Goal: Task Accomplishment & Management: Manage account settings

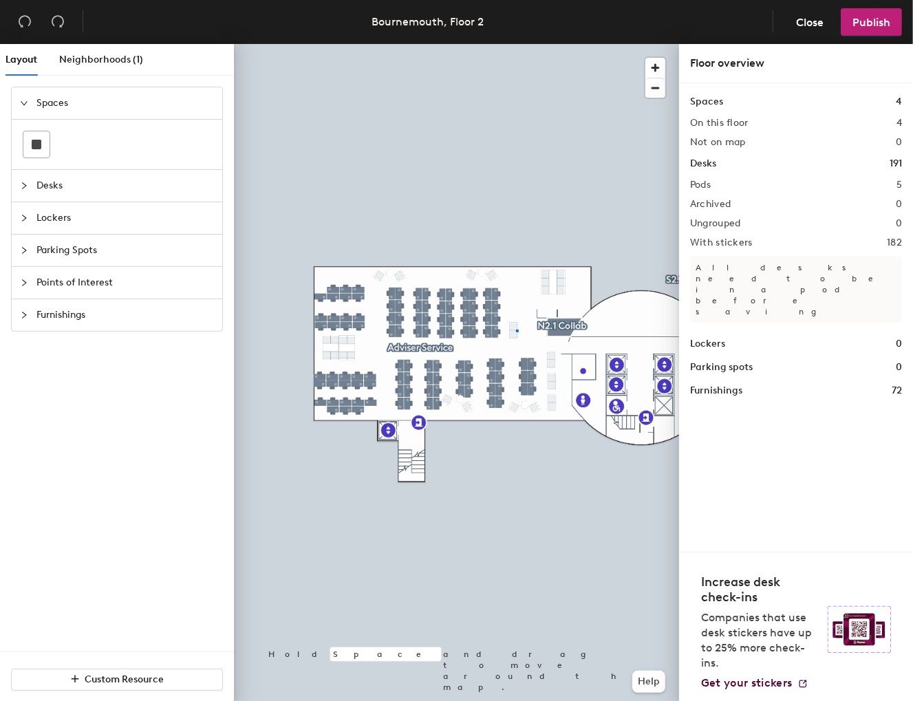
click at [516, 44] on div at bounding box center [456, 44] width 445 height 0
click at [511, 44] on div at bounding box center [456, 44] width 445 height 0
click at [873, 22] on span "Publish" at bounding box center [872, 22] width 38 height 13
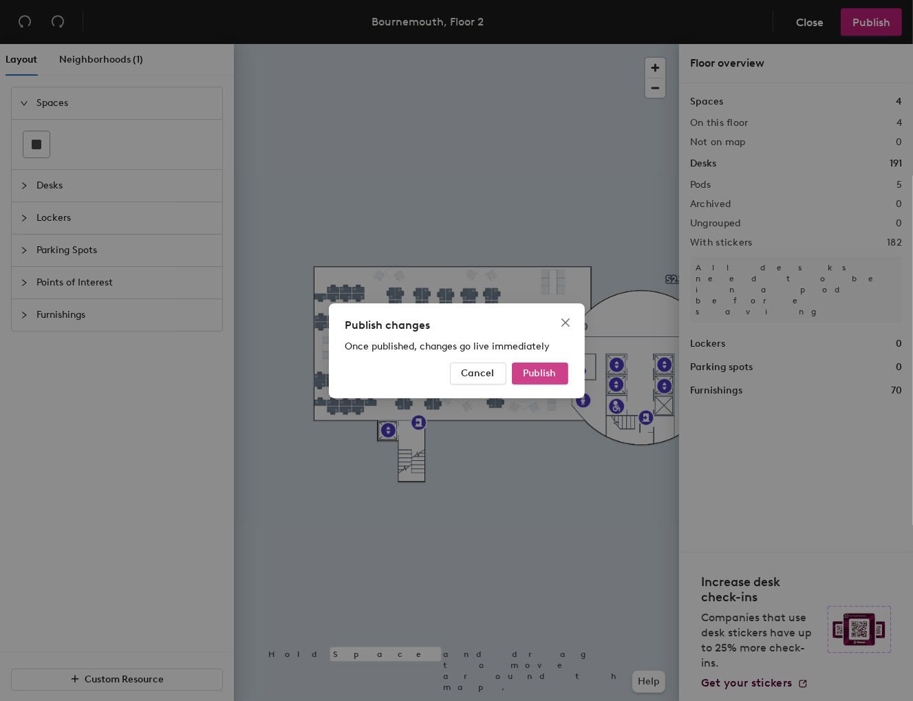
click at [540, 374] on span "Publish" at bounding box center [540, 374] width 33 height 12
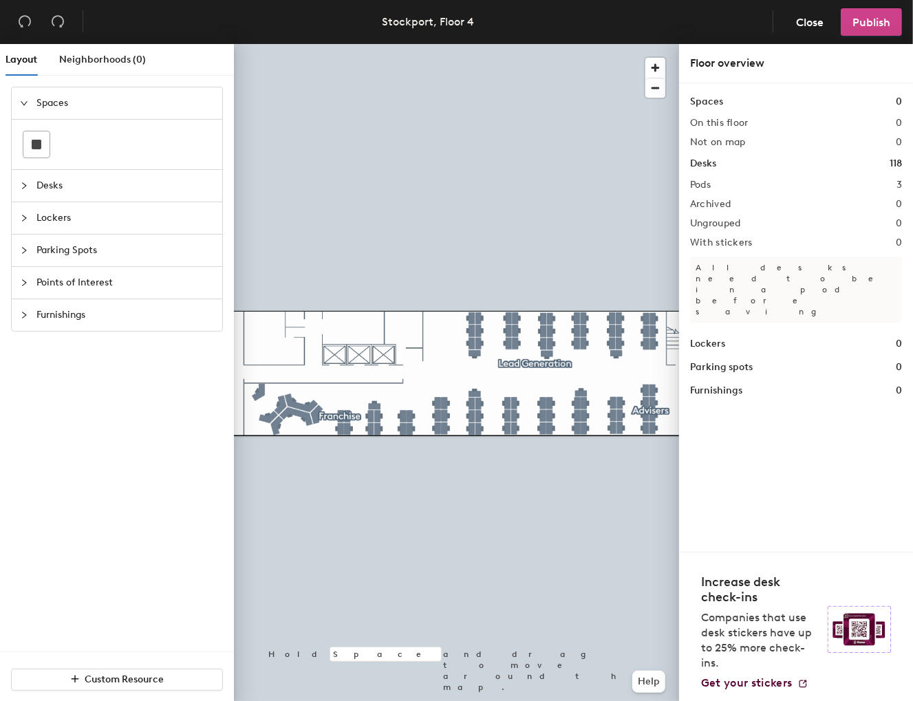
click at [882, 21] on span "Publish" at bounding box center [872, 22] width 38 height 13
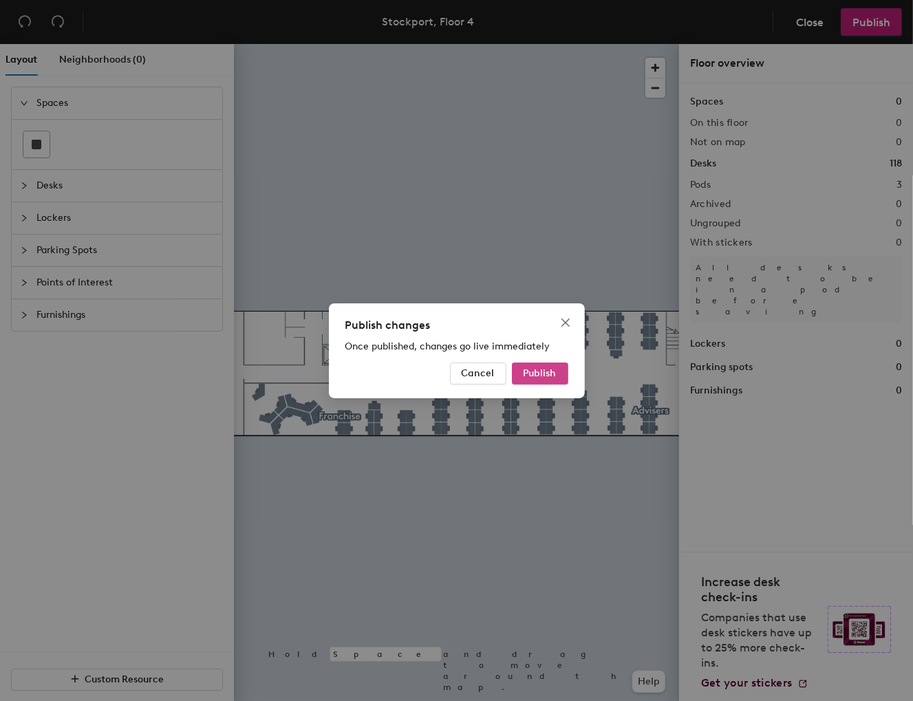
click at [542, 374] on span "Publish" at bounding box center [540, 374] width 33 height 12
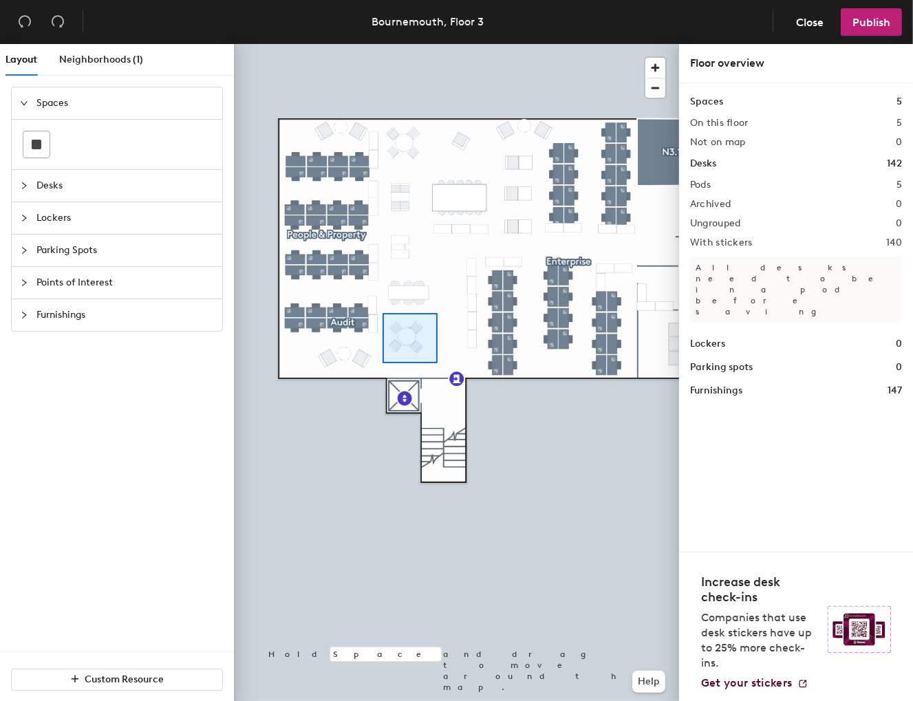
click at [383, 44] on div at bounding box center [456, 44] width 445 height 0
click at [380, 44] on div at bounding box center [456, 44] width 445 height 0
click at [419, 44] on div at bounding box center [456, 44] width 445 height 0
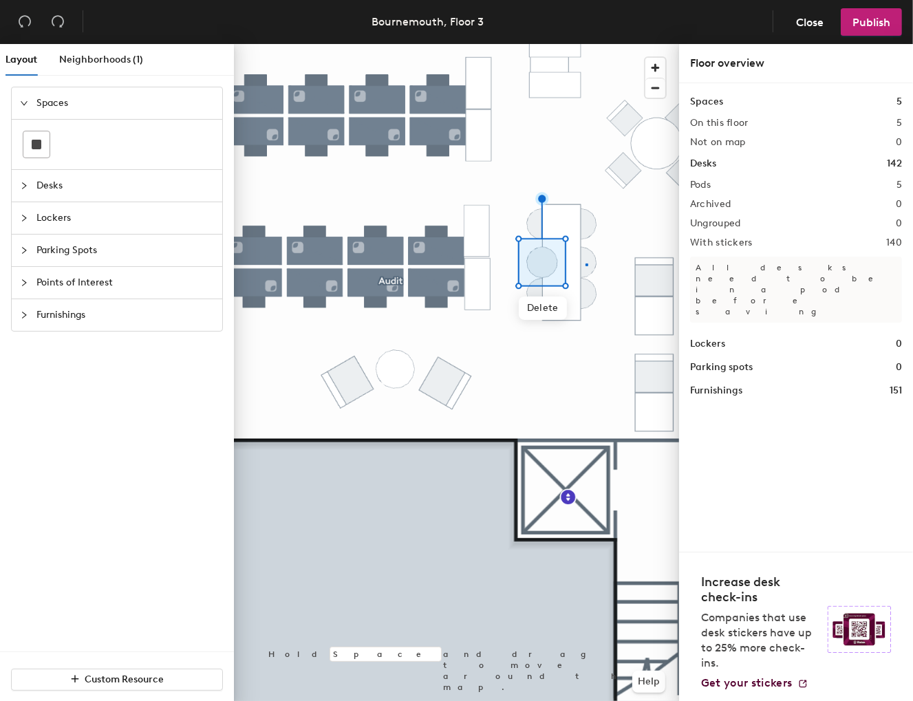
click at [586, 44] on div at bounding box center [456, 44] width 445 height 0
click at [608, 44] on div at bounding box center [456, 44] width 445 height 0
click at [576, 44] on div at bounding box center [456, 44] width 445 height 0
click at [539, 44] on div at bounding box center [456, 44] width 445 height 0
click at [532, 44] on div at bounding box center [456, 44] width 445 height 0
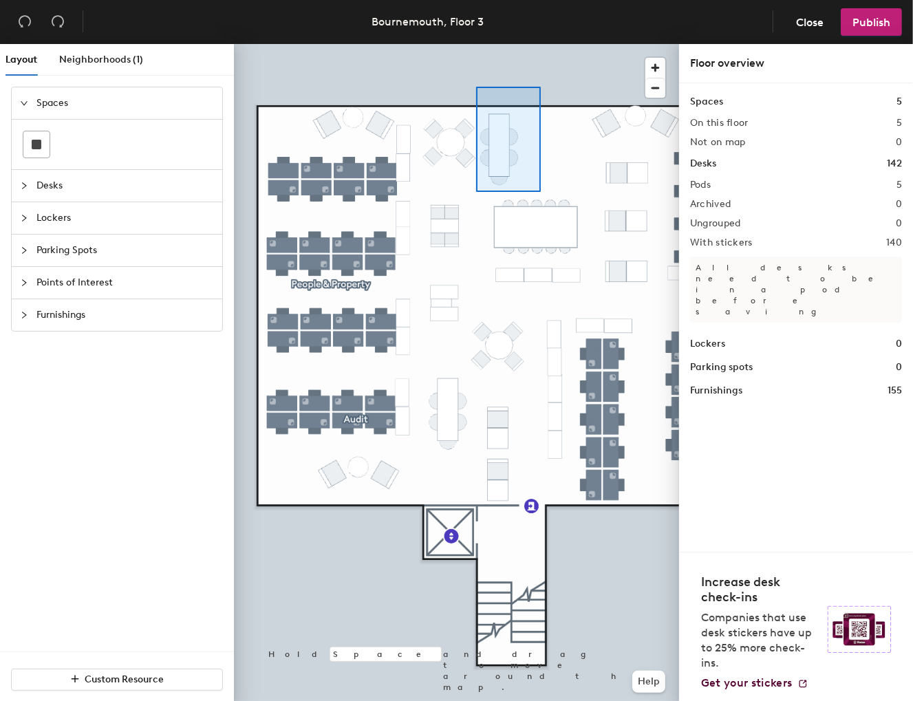
click at [476, 44] on div at bounding box center [456, 44] width 445 height 0
click at [586, 44] on div at bounding box center [456, 44] width 445 height 0
click at [504, 44] on div at bounding box center [456, 44] width 445 height 0
click at [523, 44] on div at bounding box center [456, 44] width 445 height 0
click at [538, 44] on div at bounding box center [456, 44] width 445 height 0
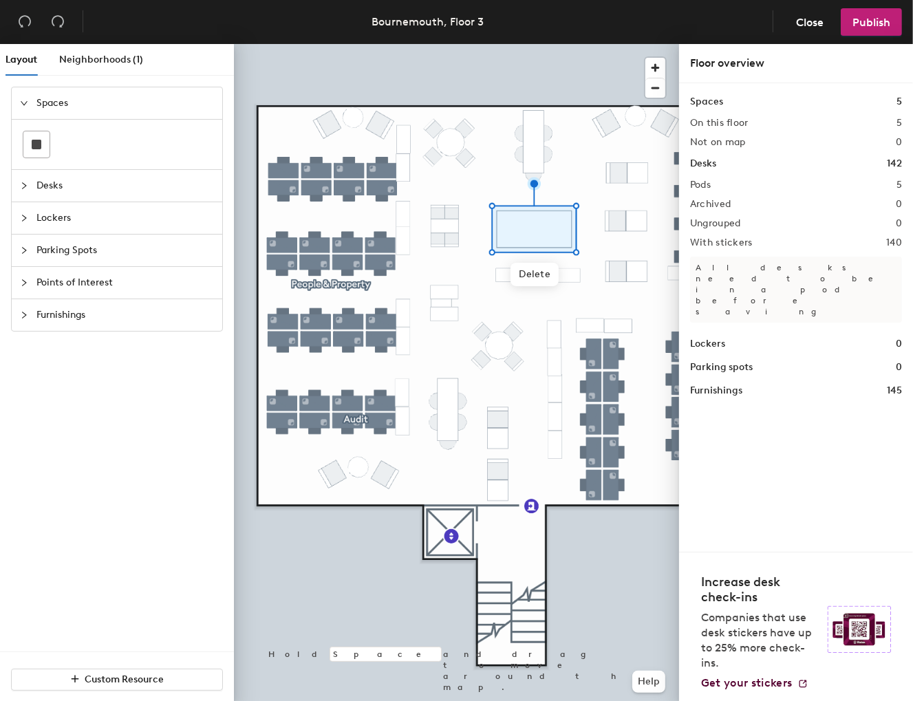
click at [548, 44] on div at bounding box center [456, 44] width 445 height 0
click at [586, 44] on div at bounding box center [456, 44] width 445 height 0
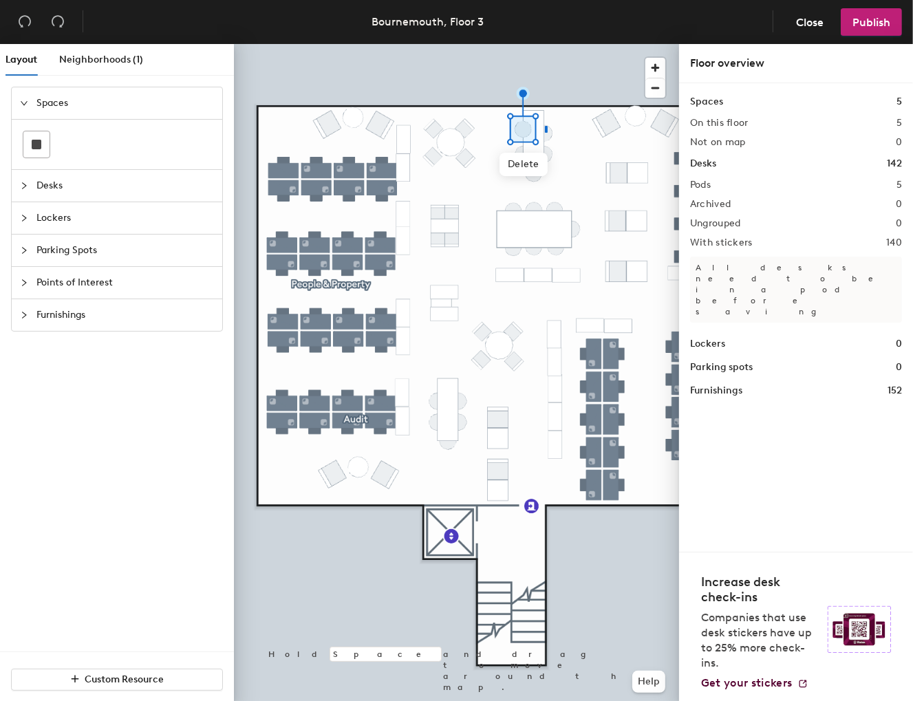
click at [545, 44] on div at bounding box center [456, 44] width 445 height 0
click at [662, 69] on span "button" at bounding box center [656, 68] width 20 height 20
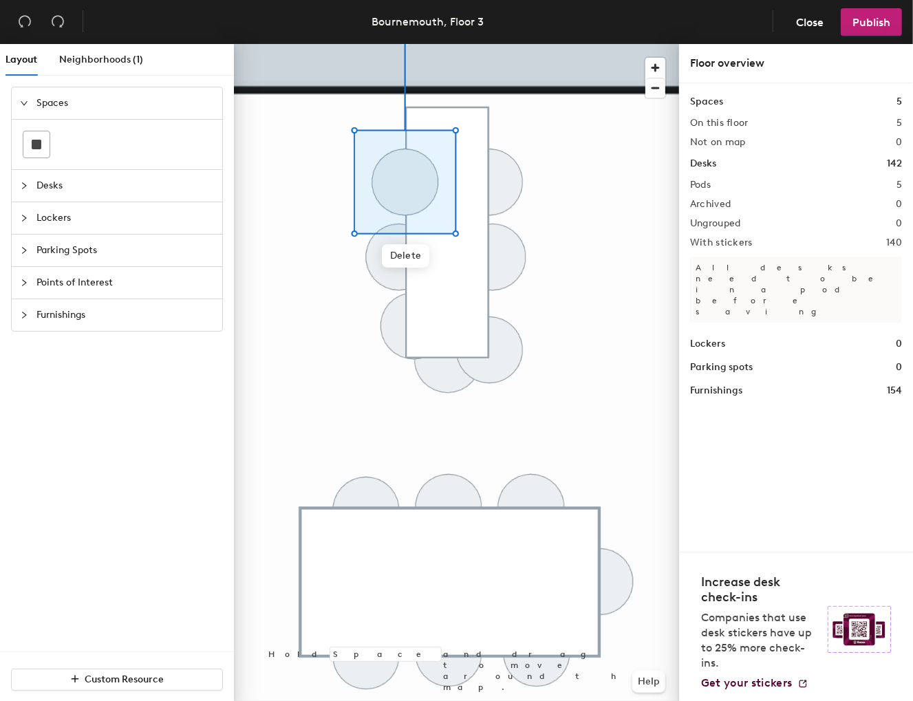
click at [499, 44] on div at bounding box center [456, 44] width 445 height 0
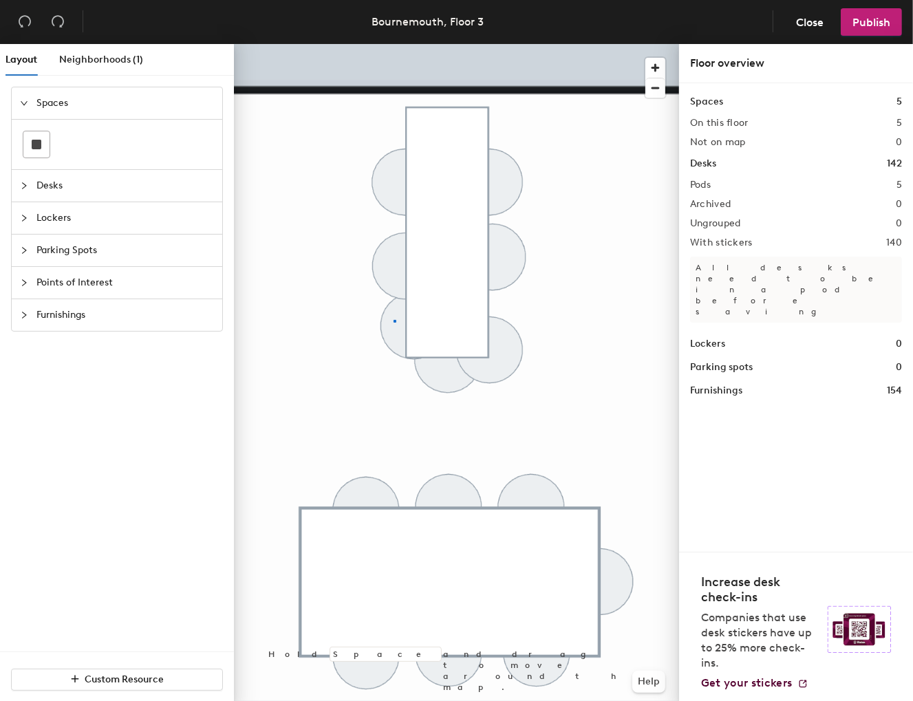
click at [394, 44] on div at bounding box center [456, 44] width 445 height 0
click at [590, 44] on div at bounding box center [456, 44] width 445 height 0
click at [655, 86] on span "button" at bounding box center [656, 87] width 20 height 19
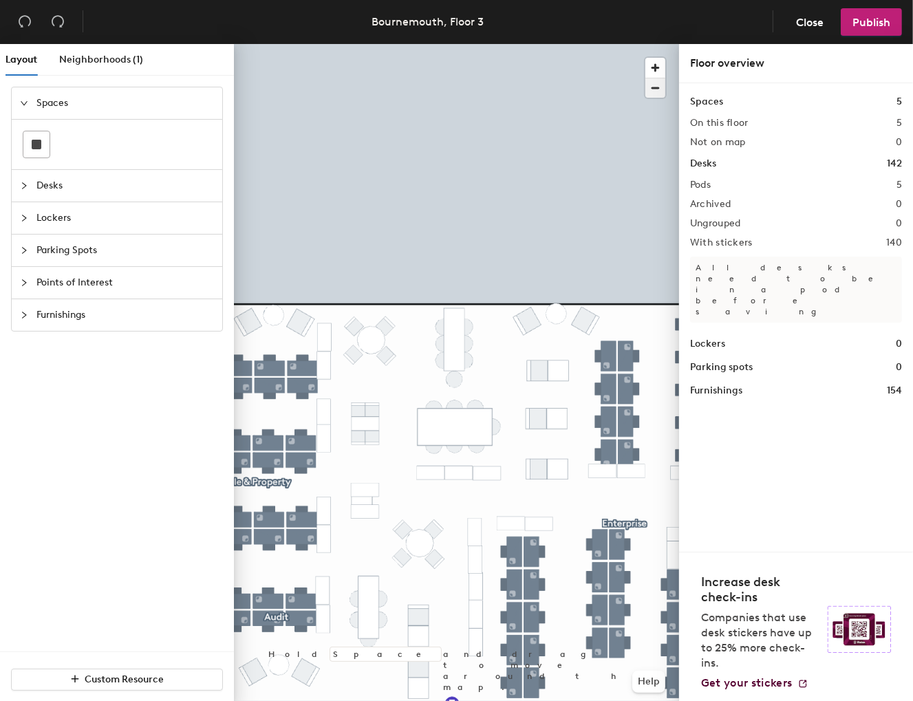
click at [655, 86] on span "button" at bounding box center [656, 87] width 20 height 19
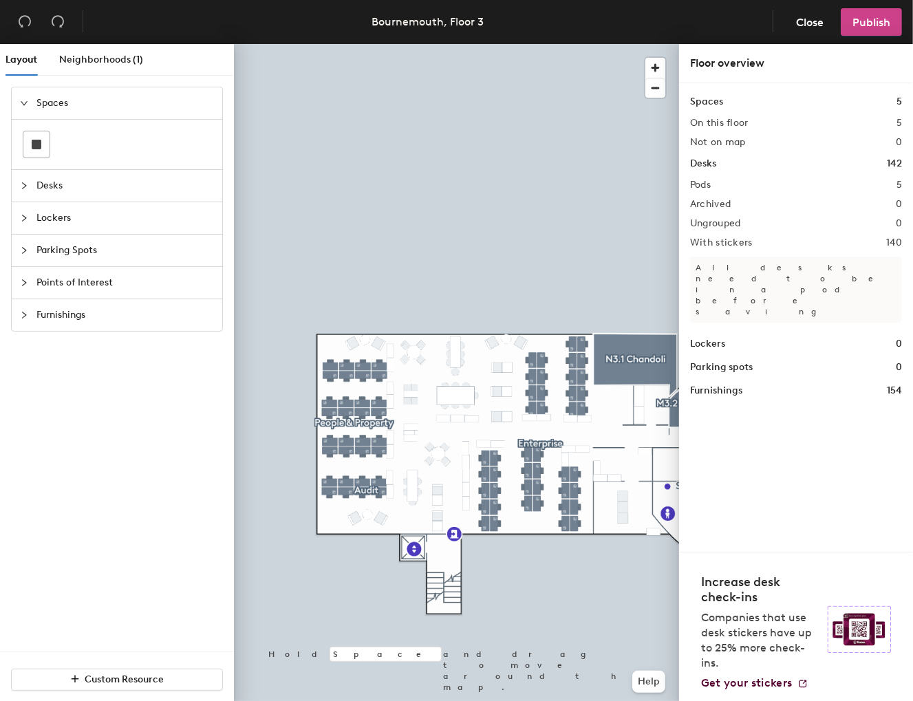
click at [882, 22] on span "Publish" at bounding box center [872, 22] width 38 height 13
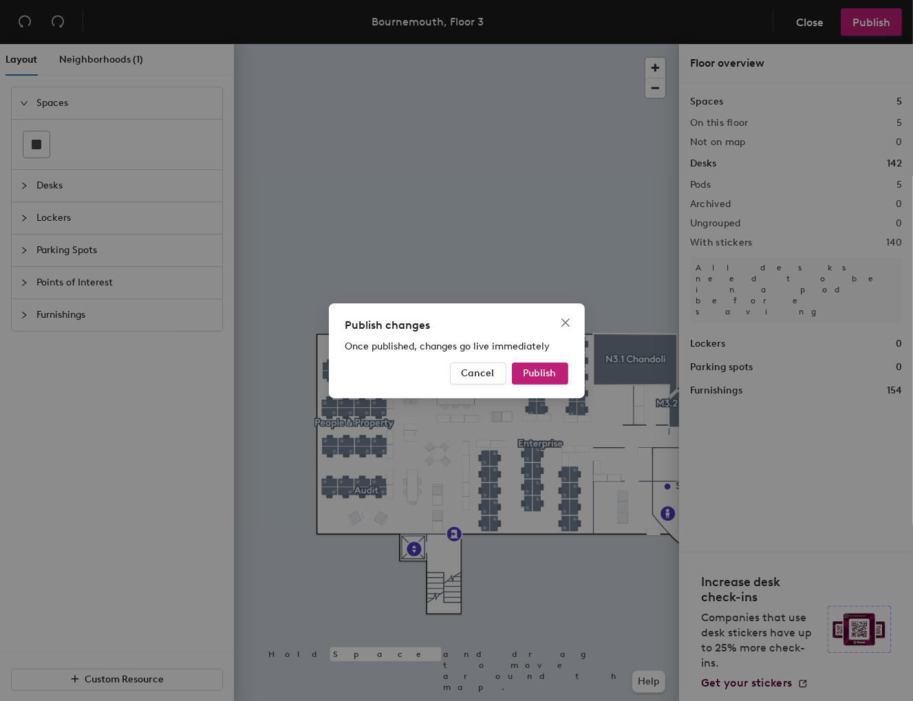
drag, startPoint x: 531, startPoint y: 372, endPoint x: 598, endPoint y: 371, distance: 66.8
click at [532, 372] on span "Publish" at bounding box center [540, 374] width 33 height 12
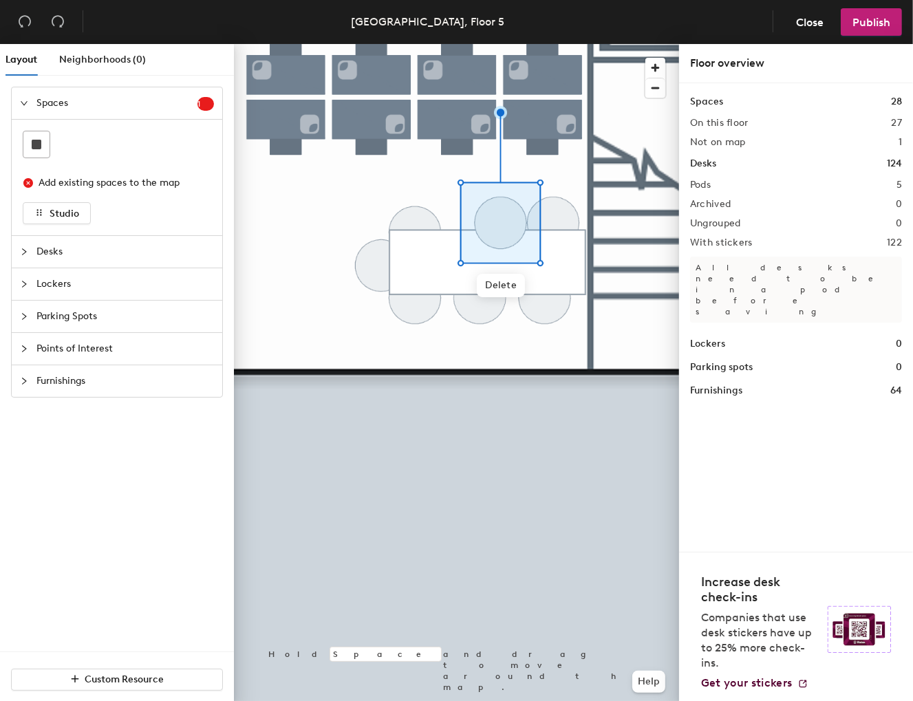
click at [446, 44] on div at bounding box center [456, 44] width 445 height 0
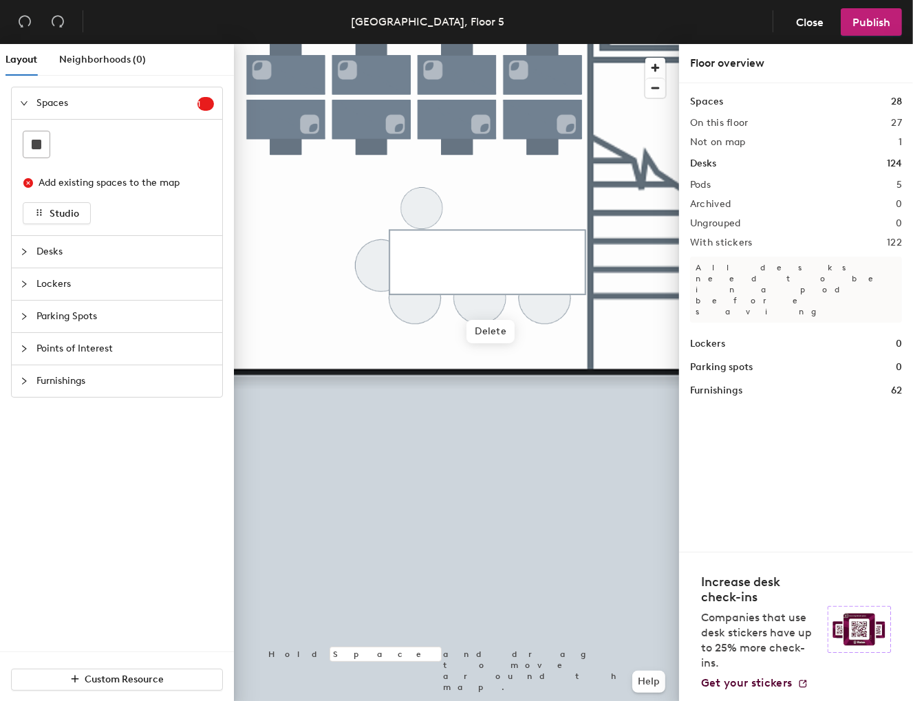
click at [334, 44] on div at bounding box center [456, 44] width 445 height 0
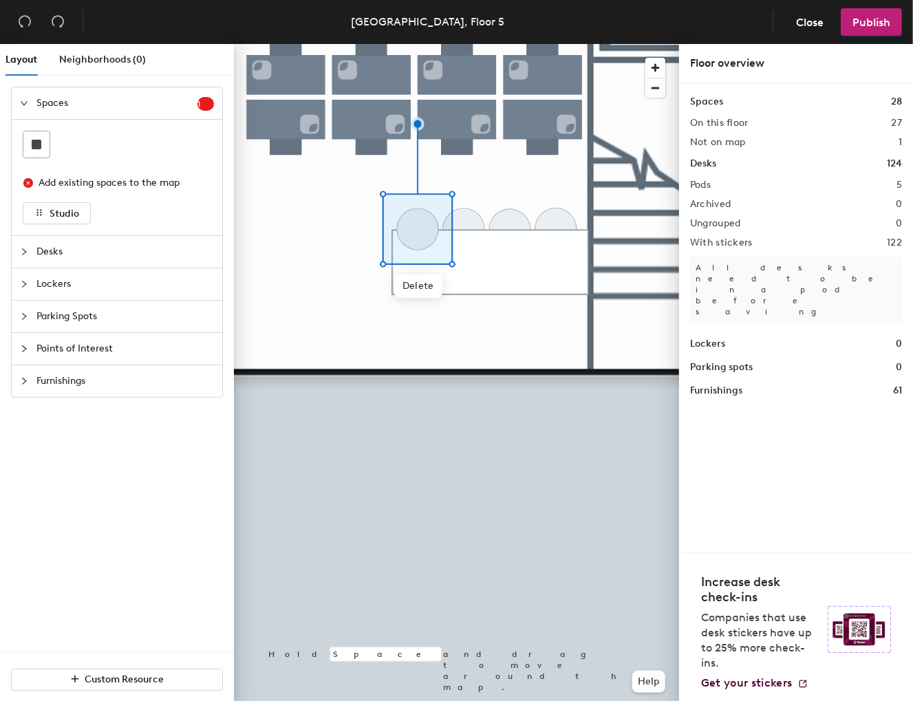
click at [319, 44] on div at bounding box center [456, 44] width 445 height 0
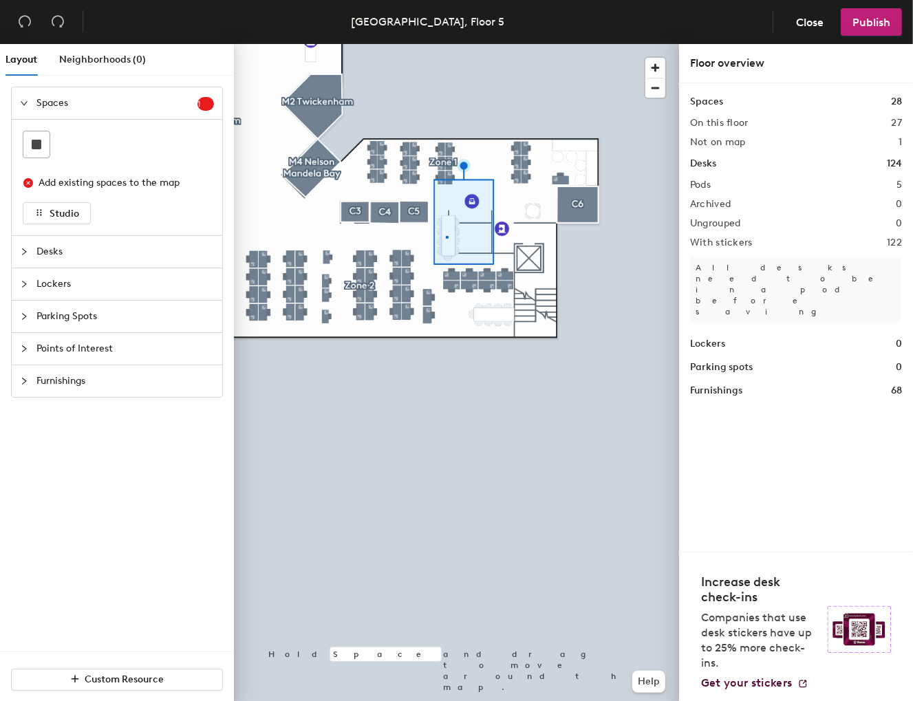
click at [446, 44] on div at bounding box center [456, 44] width 445 height 0
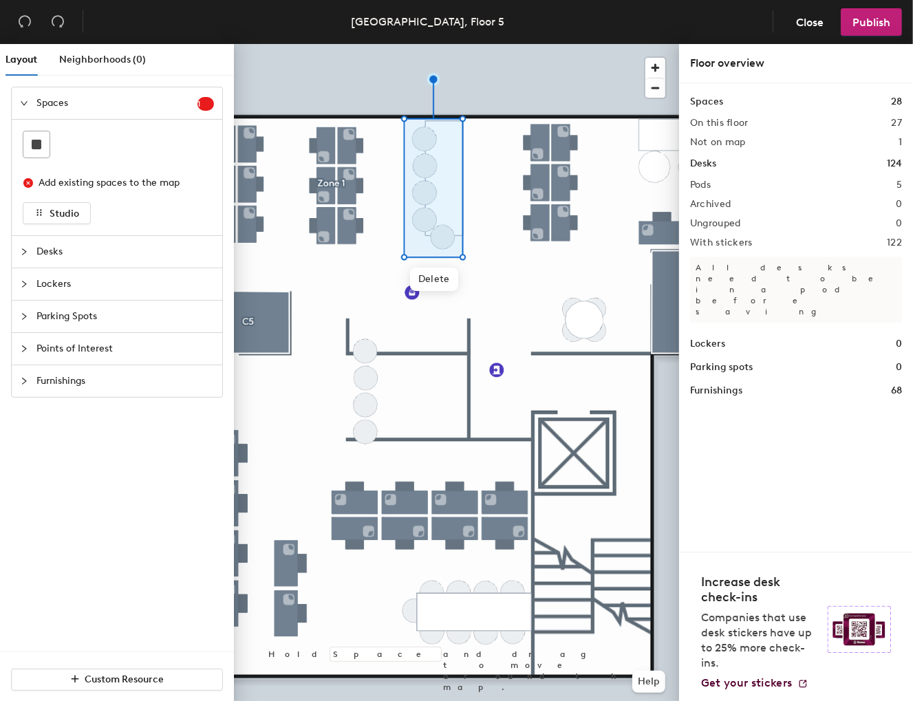
click at [384, 44] on div at bounding box center [456, 44] width 445 height 0
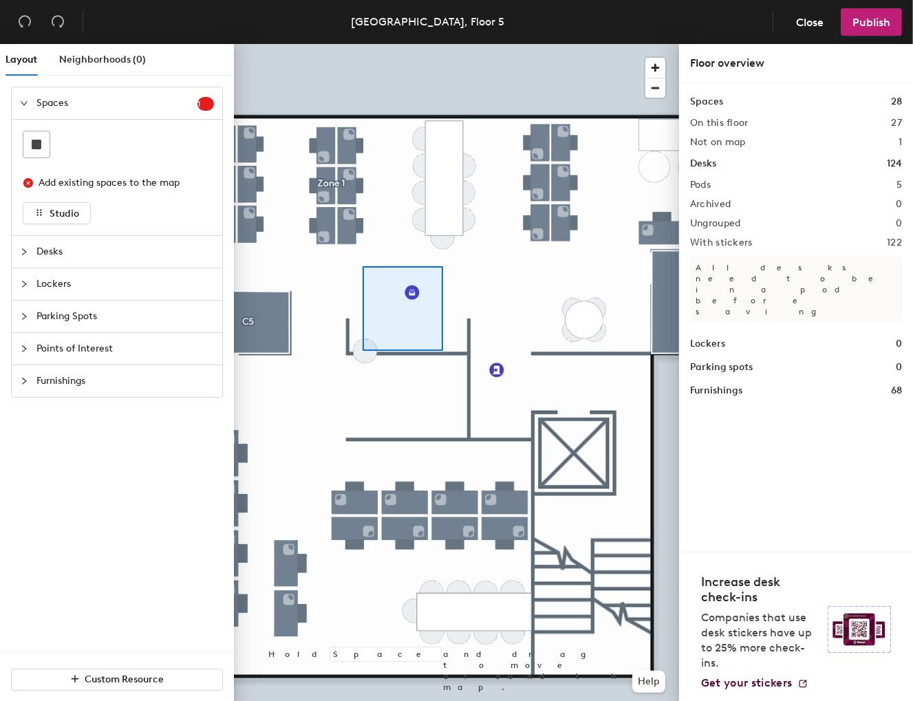
click at [419, 44] on div at bounding box center [456, 44] width 445 height 0
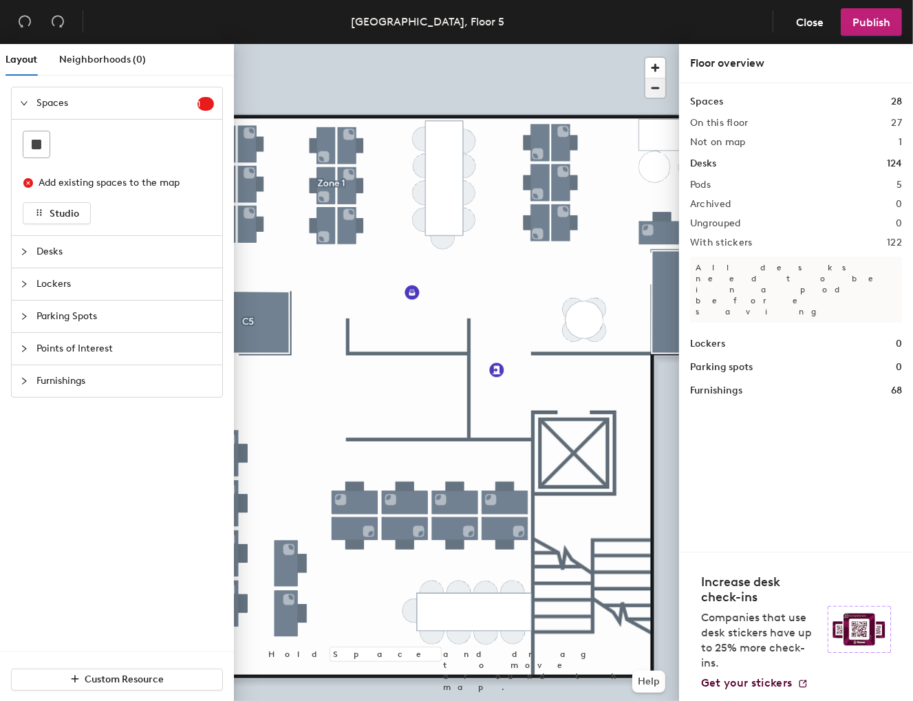
click at [653, 92] on span "button" at bounding box center [656, 87] width 20 height 19
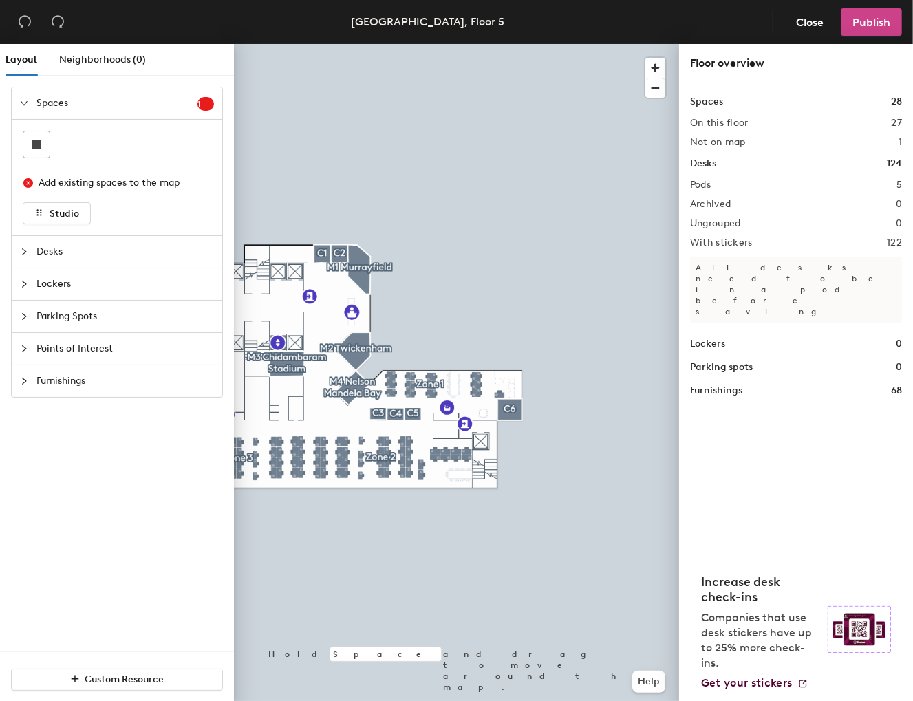
click at [863, 25] on span "Publish" at bounding box center [872, 22] width 38 height 13
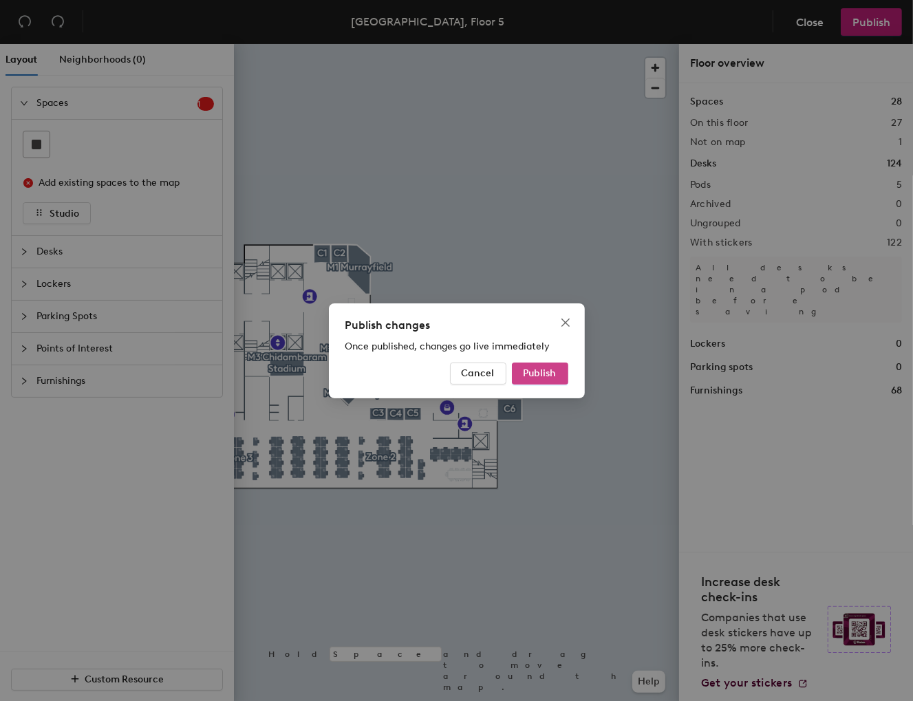
click at [554, 370] on span "Publish" at bounding box center [540, 374] width 33 height 12
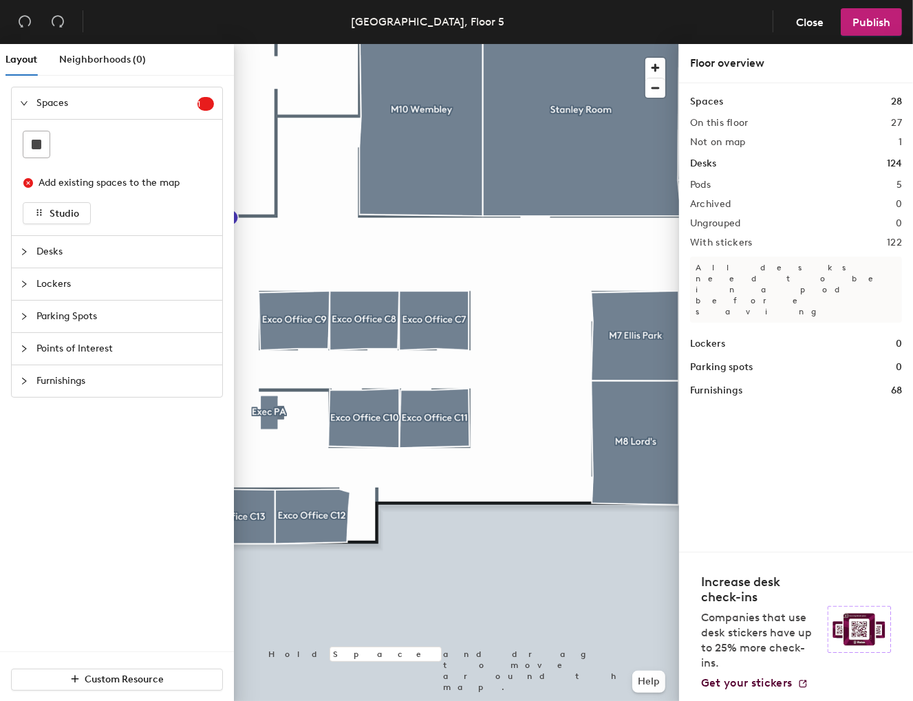
click at [22, 378] on icon "collapsed" at bounding box center [24, 381] width 4 height 7
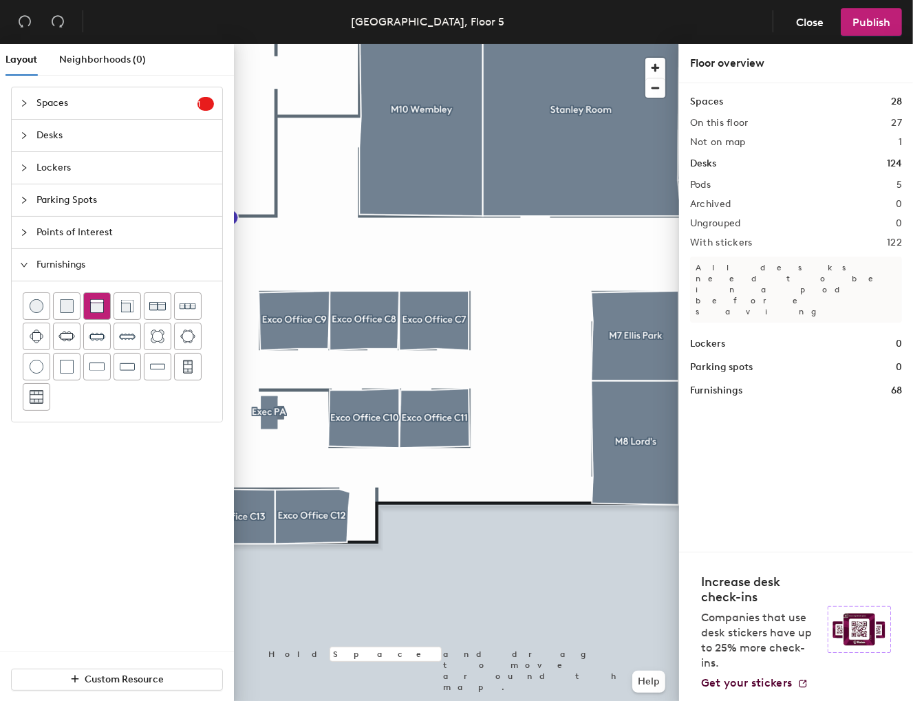
click at [99, 302] on img at bounding box center [97, 306] width 14 height 14
click at [655, 86] on span "button" at bounding box center [656, 87] width 20 height 19
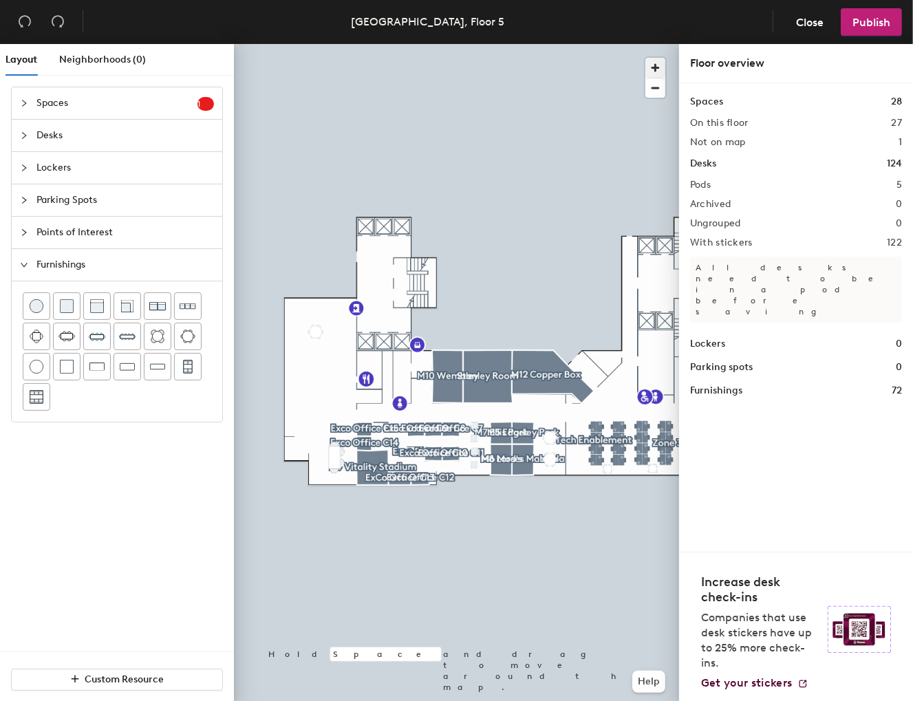
click at [655, 66] on span "button" at bounding box center [656, 68] width 20 height 20
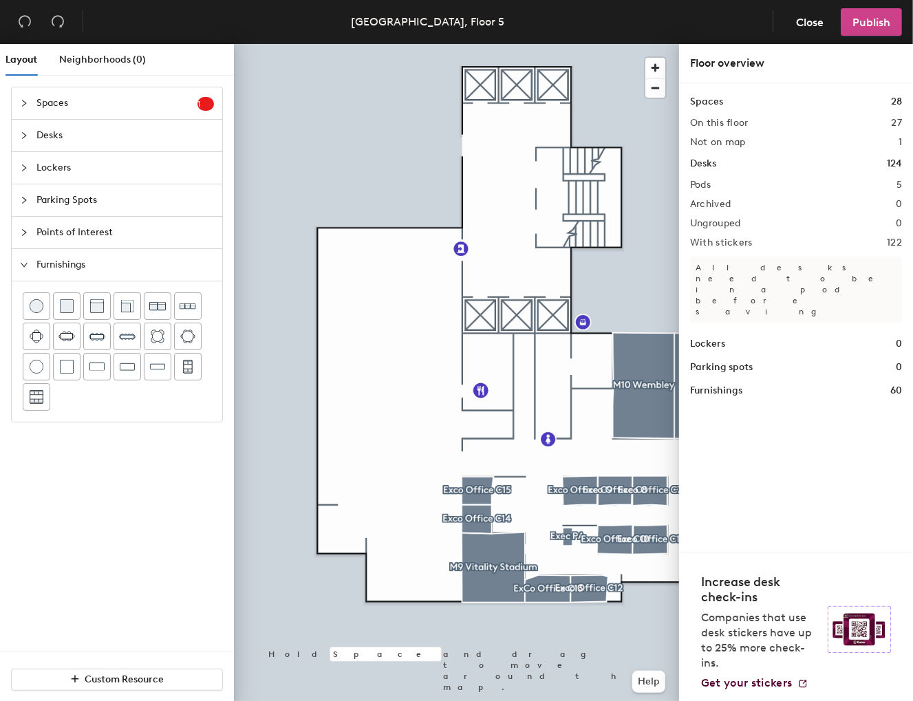
click at [874, 13] on button "Publish" at bounding box center [871, 22] width 61 height 28
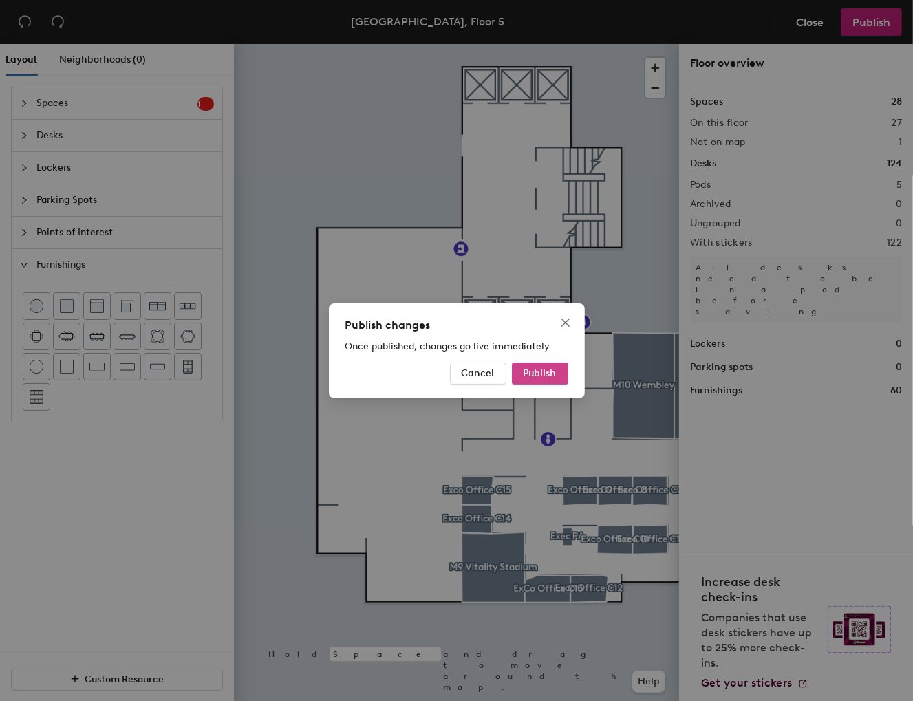
click at [547, 370] on span "Publish" at bounding box center [540, 374] width 33 height 12
